Goal: Navigation & Orientation: Find specific page/section

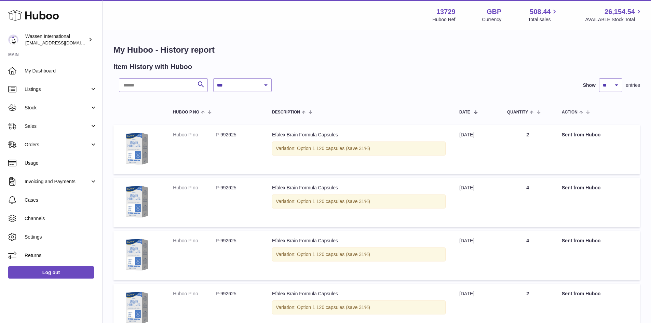
click at [44, 109] on span "Stock" at bounding box center [57, 108] width 65 height 6
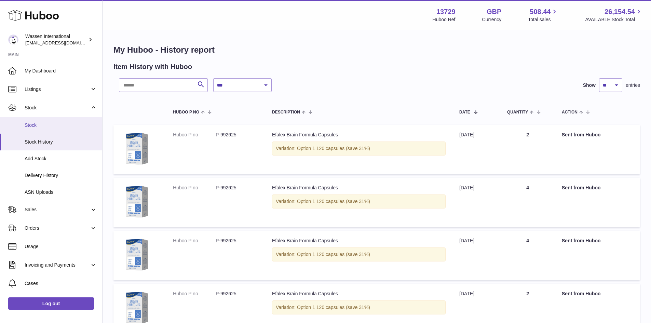
click at [40, 124] on span "Stock" at bounding box center [61, 125] width 72 height 6
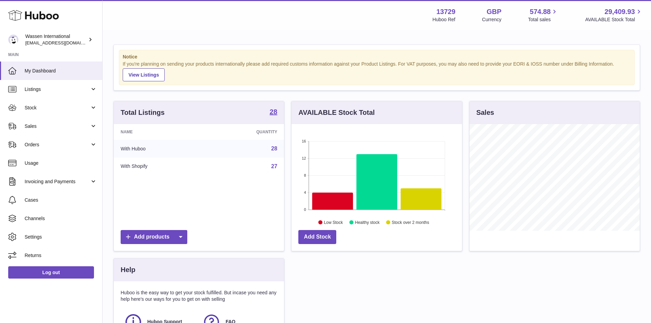
scroll to position [107, 170]
click at [341, 201] on icon at bounding box center [332, 200] width 41 height 17
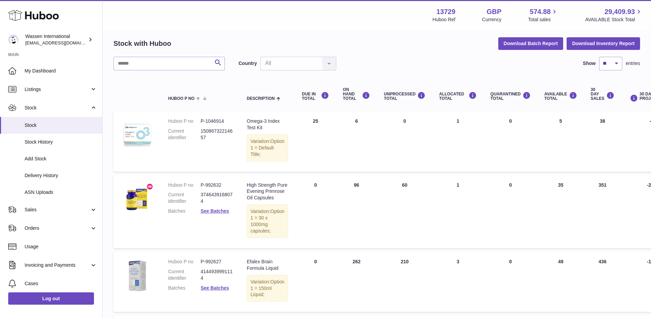
scroll to position [14, 0]
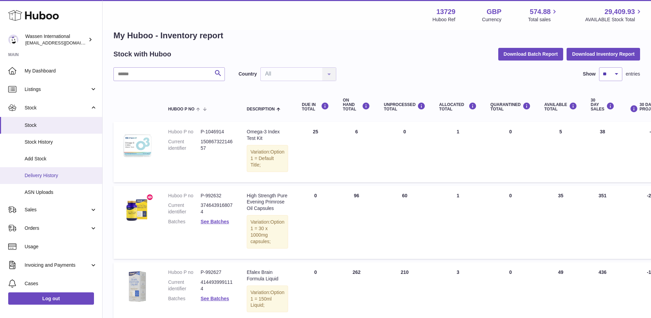
click at [50, 175] on span "Delivery History" at bounding box center [61, 175] width 72 height 6
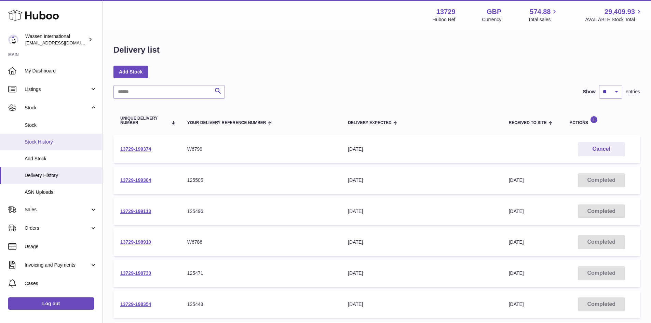
click at [62, 141] on span "Stock History" at bounding box center [61, 142] width 72 height 6
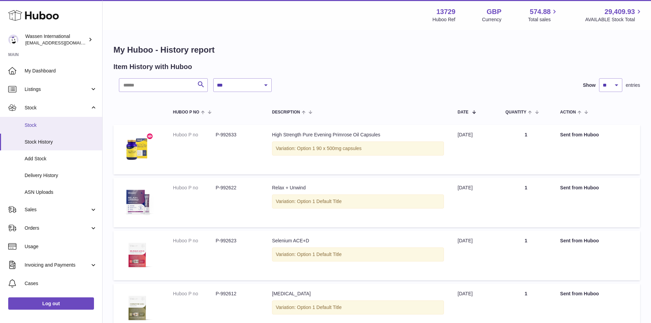
click at [38, 126] on span "Stock" at bounding box center [61, 125] width 72 height 6
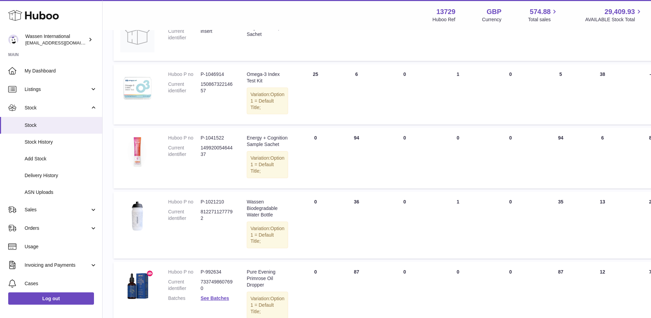
scroll to position [137, 0]
